Goal: Task Accomplishment & Management: Complete application form

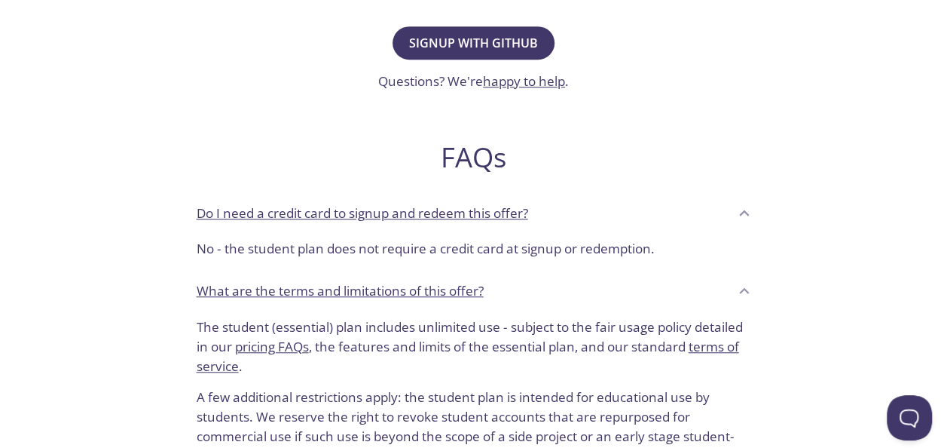
scroll to position [301, 0]
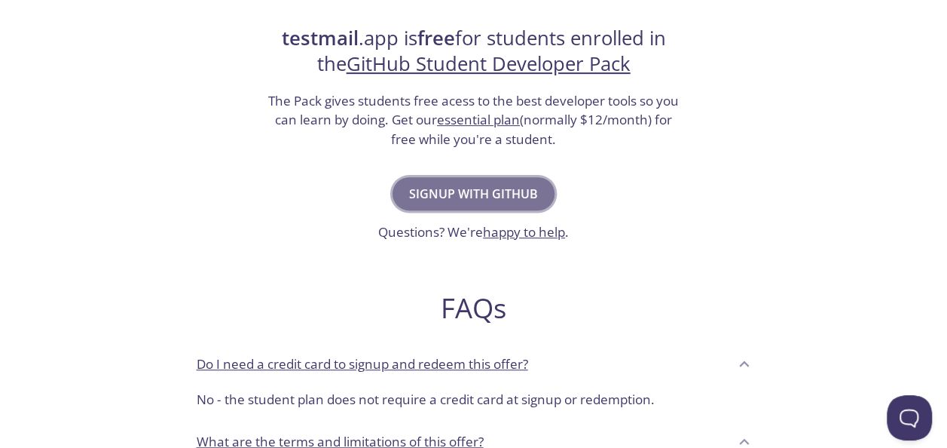
click at [475, 200] on span "Signup with GitHub" at bounding box center [473, 193] width 129 height 21
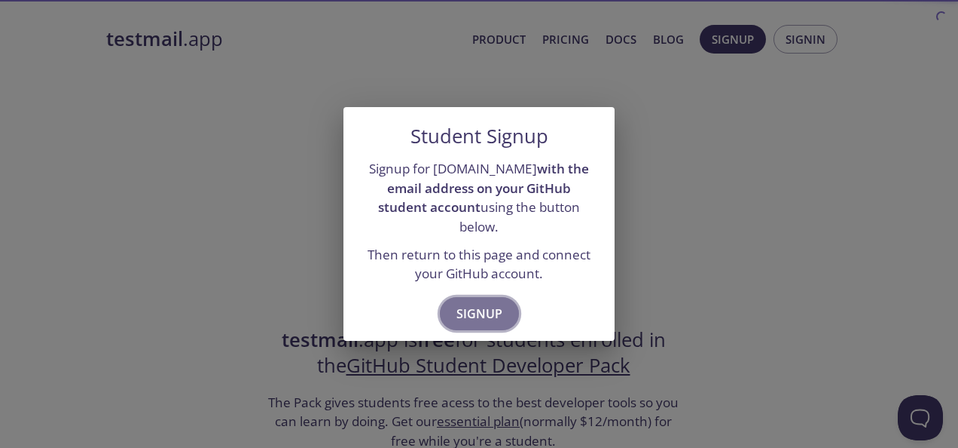
click at [487, 303] on span "Signup" at bounding box center [480, 313] width 46 height 21
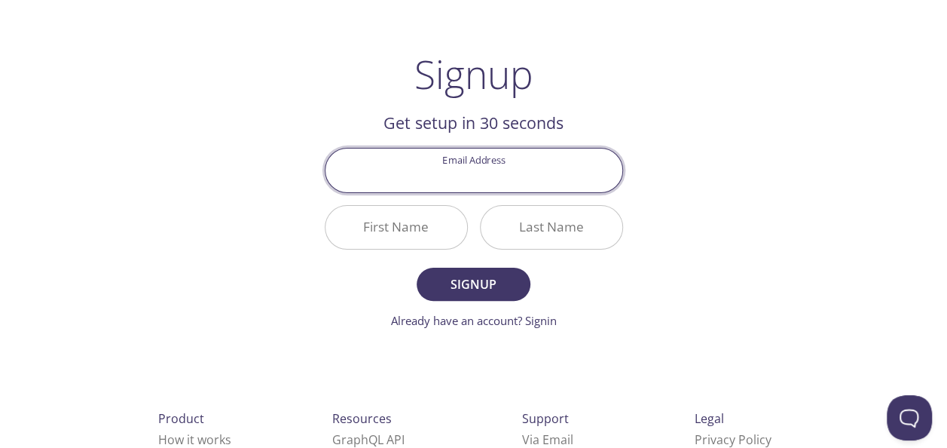
scroll to position [145, 0]
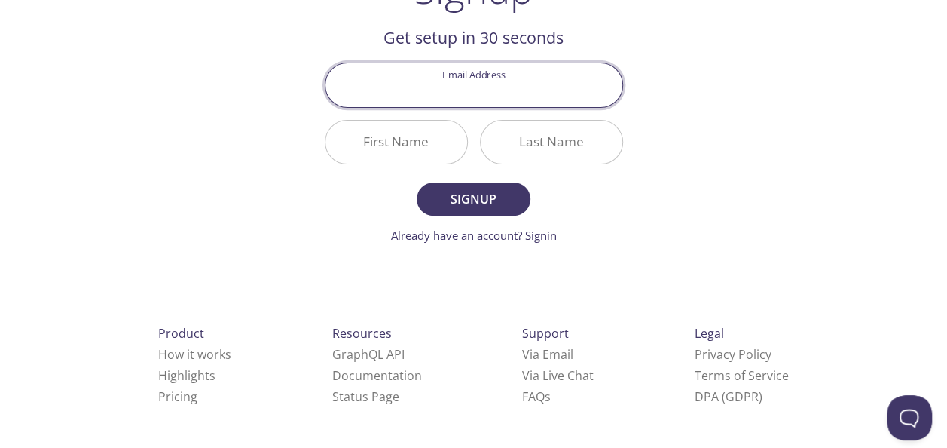
click at [511, 87] on input "Email Address" at bounding box center [474, 84] width 297 height 43
type input "[EMAIL_ADDRESS][DOMAIN_NAME]"
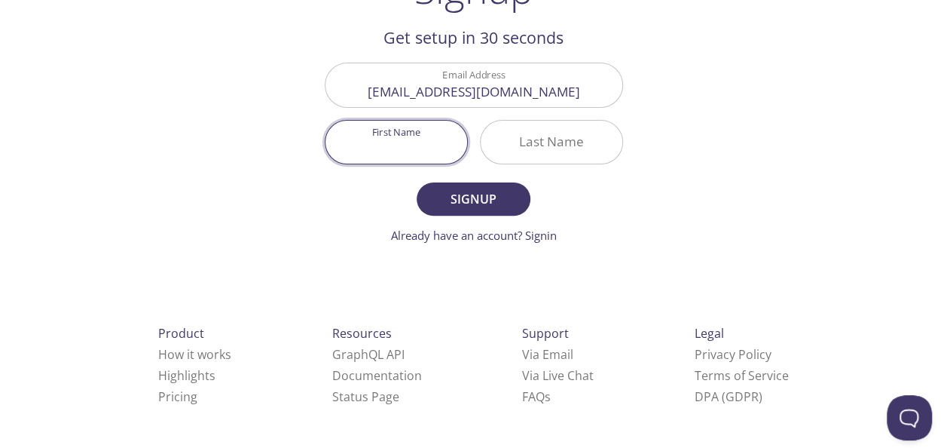
click at [410, 145] on input "First Name" at bounding box center [397, 142] width 142 height 43
type input "[PERSON_NAME]"
click at [538, 140] on input "Last Name" at bounding box center [552, 142] width 142 height 43
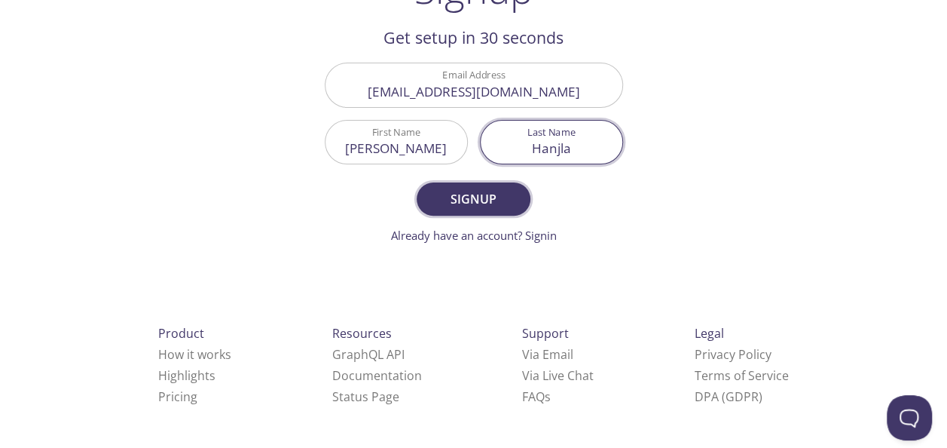
type input "Hanjla"
click at [466, 198] on span "Signup" at bounding box center [473, 198] width 80 height 21
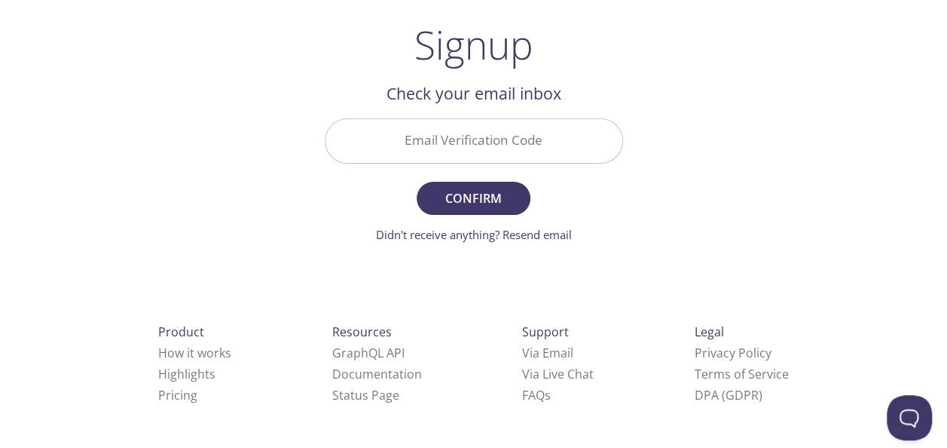
scroll to position [89, 0]
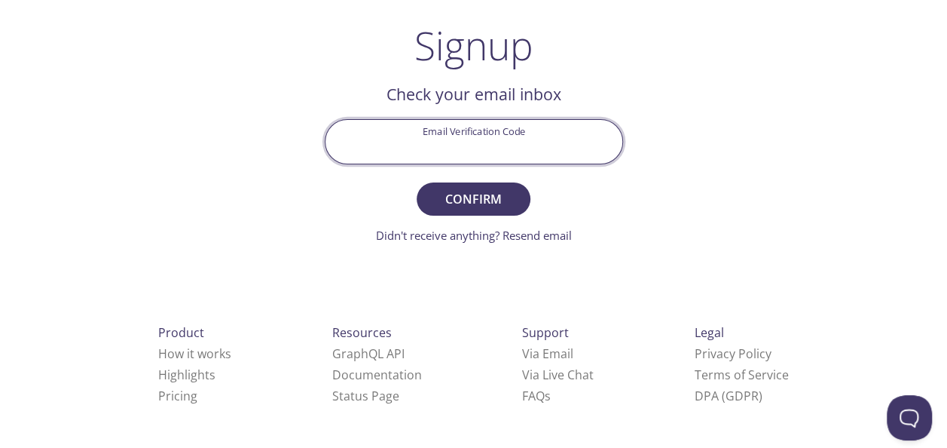
click at [464, 154] on input "Email Verification Code" at bounding box center [474, 141] width 297 height 43
